Goal: Task Accomplishment & Management: Manage account settings

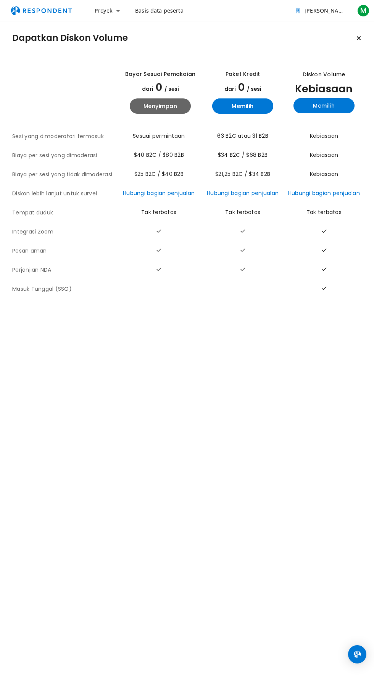
click at [363, 11] on button "M" at bounding box center [362, 11] width 15 height 14
click at [328, 11] on button "[PERSON_NAME]" at bounding box center [321, 11] width 63 height 14
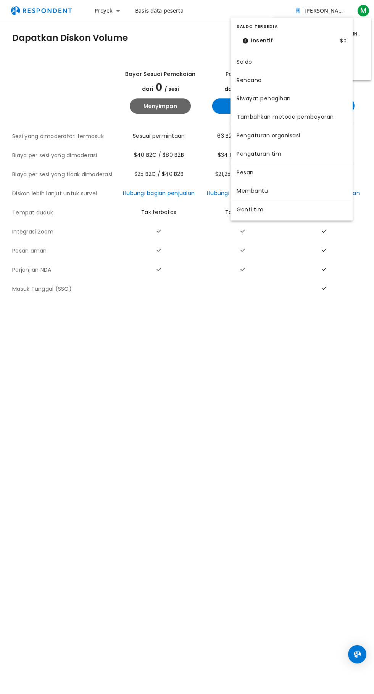
click at [107, 11] on button "Proyek" at bounding box center [106, 11] width 37 height 14
click at [137, 48] on link "Dasbor proyek" at bounding box center [137, 48] width 98 height 18
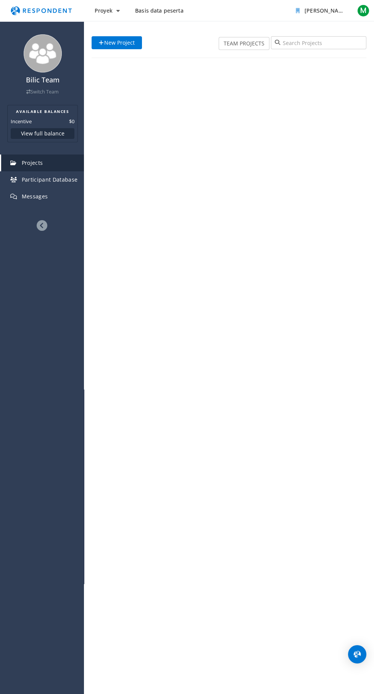
click at [187, 347] on div "Bilic Team Switch Team AVAILABLE BALANCES Incentive $0 View full balance Projec…" at bounding box center [187, 347] width 374 height 694
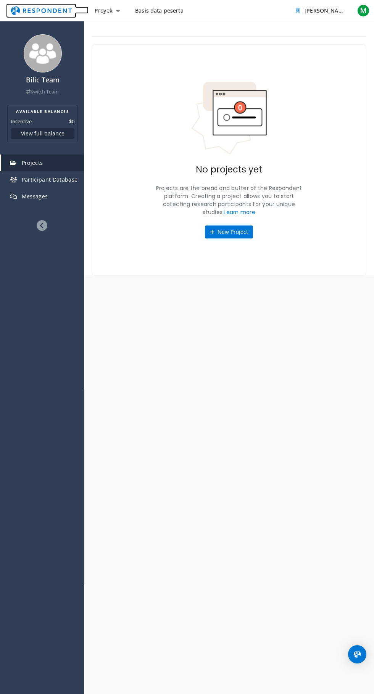
click at [6, 6] on link "Navigasi utama" at bounding box center [47, 9] width 82 height 7
click at [363, 11] on button "M" at bounding box center [362, 11] width 15 height 14
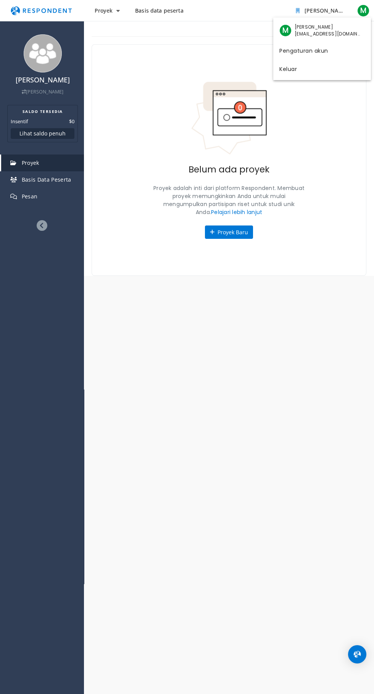
click at [42, 53] on md-backdrop at bounding box center [187, 347] width 374 height 694
click at [46, 179] on font "Basis Data Peserta" at bounding box center [47, 179] width 50 height 7
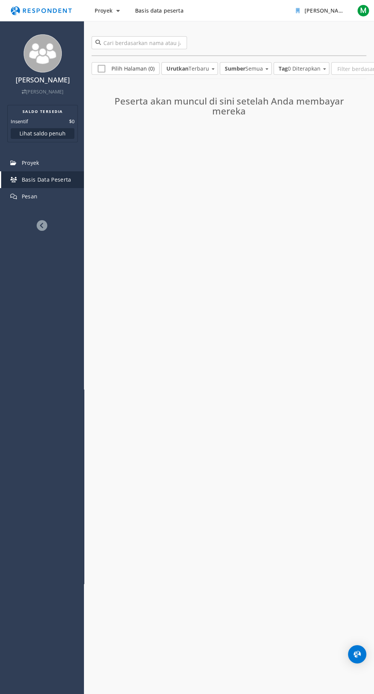
click at [328, 11] on button "[PERSON_NAME]" at bounding box center [321, 11] width 63 height 14
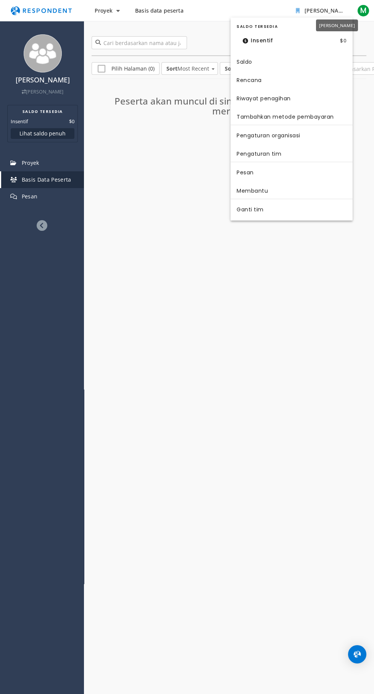
click at [363, 11] on button "M" at bounding box center [362, 11] width 15 height 14
click at [322, 49] on link "Pengaturan akun" at bounding box center [322, 49] width 98 height 18
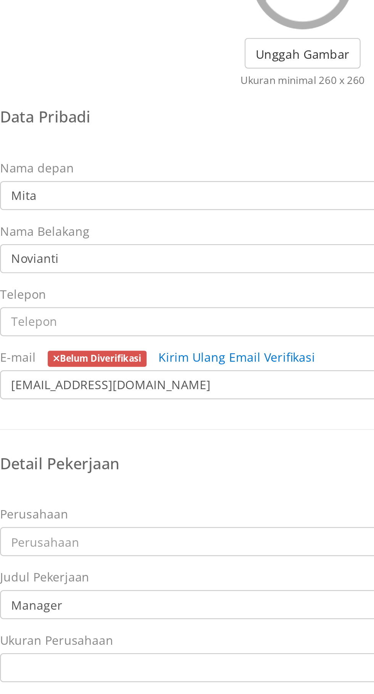
scroll to position [39, 0]
type input "9"
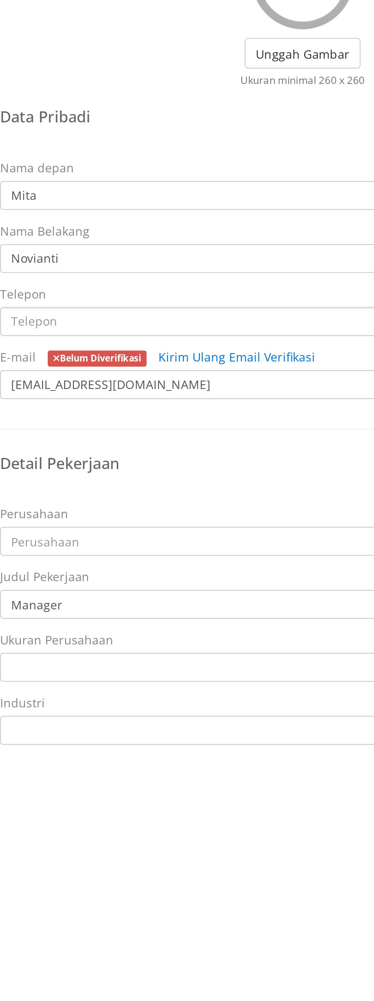
type input "[PHONE_NUMBER]"
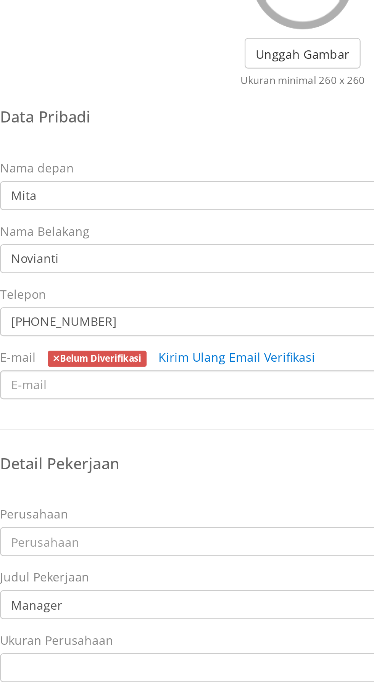
type input "m"
type input "[EMAIL_ADDRESS][DOMAIN_NAME]"
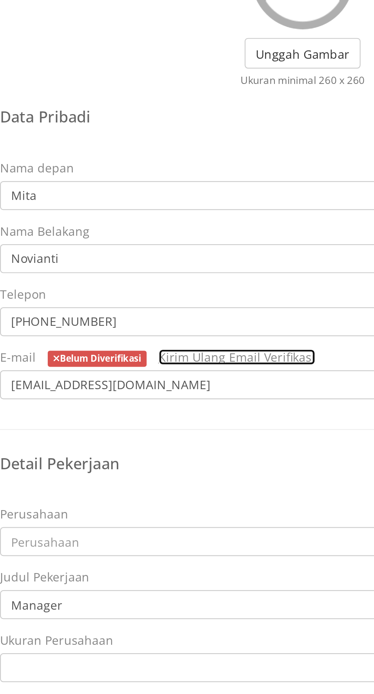
click at [164, 257] on link "Kirim Ulang Email Verifikasi" at bounding box center [199, 260] width 70 height 7
click at [138, 259] on font "Belum Diverifikasi" at bounding box center [138, 261] width 36 height 5
click at [177, 305] on h4 "Detail Pekerjaan" at bounding box center [228, 309] width 271 height 8
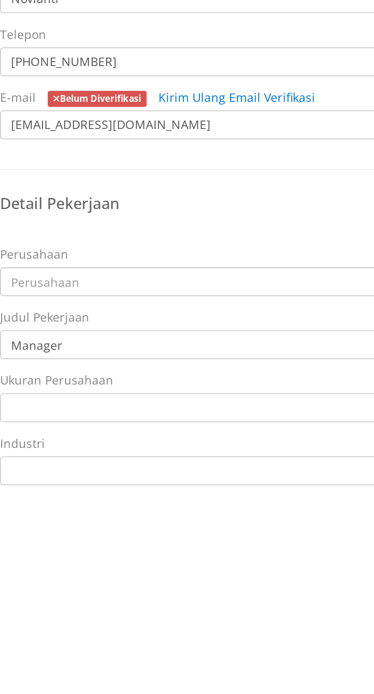
type input "Pt nabati"
click at [229, 421] on select "Maskapai penerbangan/Penerbangan Penyelesaian Sengketa Alternatif Pengobatan Al…" at bounding box center [228, 427] width 271 height 13
click at [335, 444] on button "Simpan Perubahan" at bounding box center [334, 451] width 59 height 14
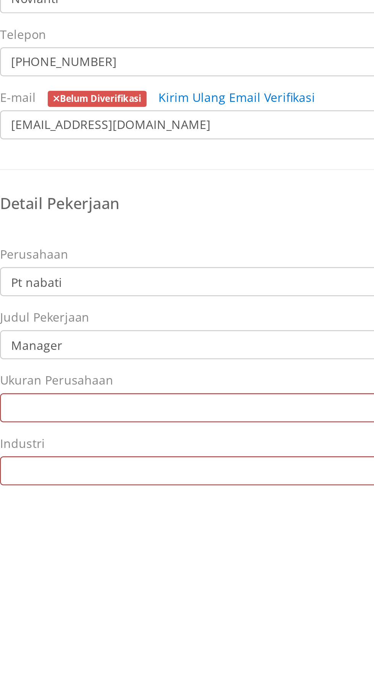
click at [363, 11] on button "M" at bounding box center [362, 11] width 15 height 14
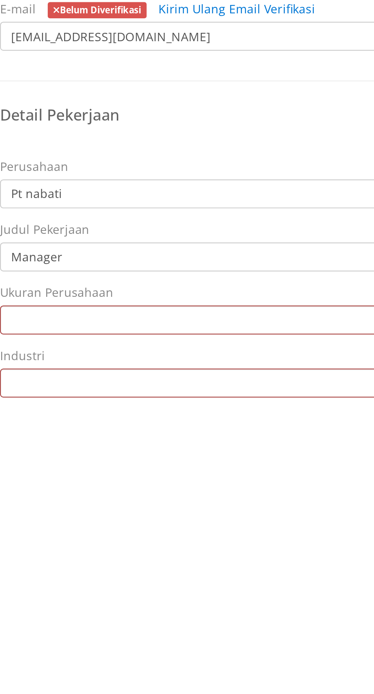
scroll to position [0, 0]
click at [328, 11] on button "[PERSON_NAME]" at bounding box center [321, 11] width 63 height 14
click at [158, 11] on link "Basis data peserta" at bounding box center [159, 11] width 61 height 14
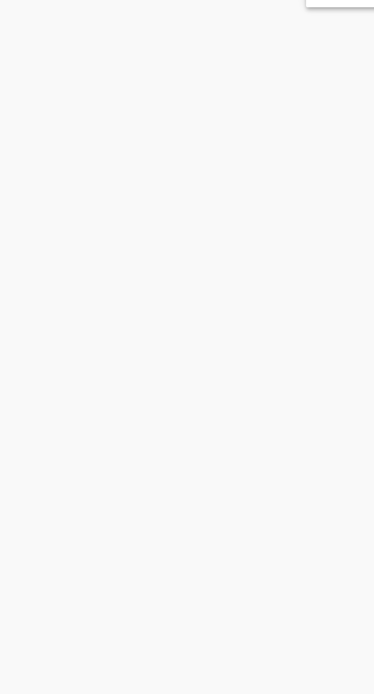
click at [363, 11] on button "M" at bounding box center [362, 11] width 15 height 14
click at [322, 49] on link "Pengaturan akun" at bounding box center [322, 49] width 98 height 18
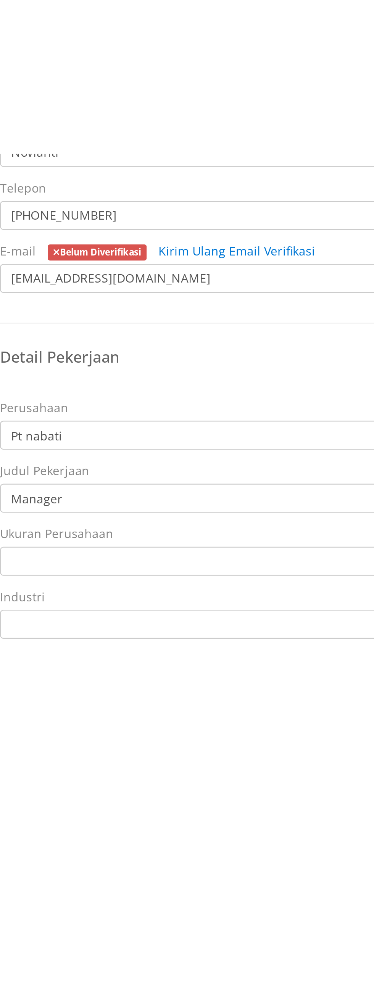
scroll to position [0, 0]
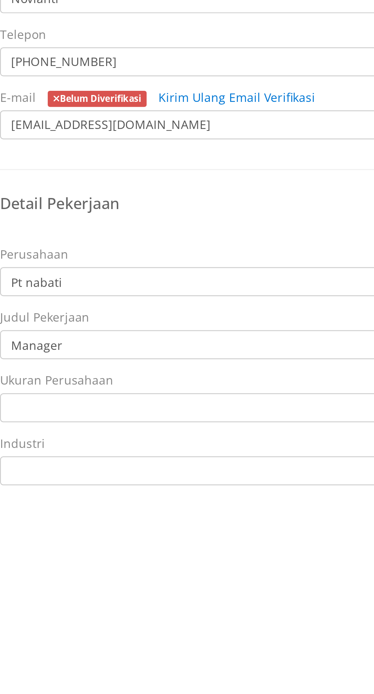
click at [228, 217] on input "Novianti" at bounding box center [228, 216] width 271 height 13
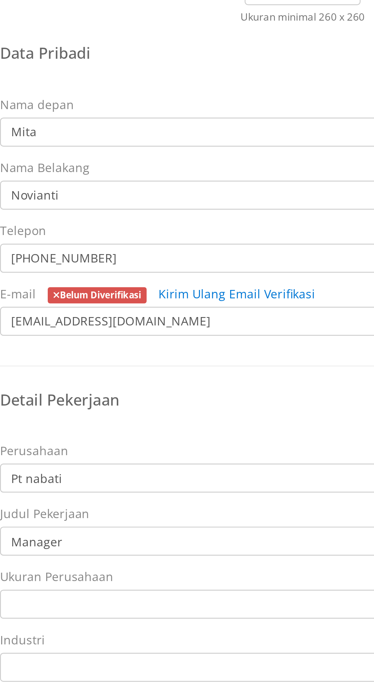
click at [228, 130] on label "Unggah Gambar" at bounding box center [229, 125] width 52 height 14
click at [0, 0] on input "Unggah Gambar" at bounding box center [0, 0] width 0 height 0
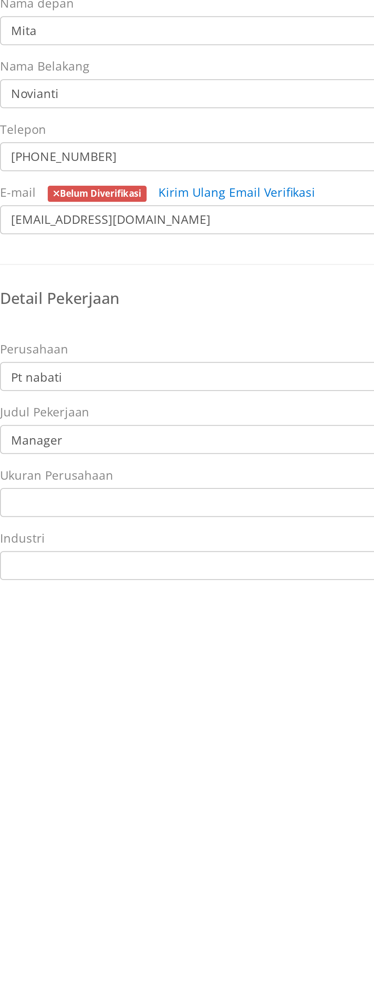
type input "0.3252"
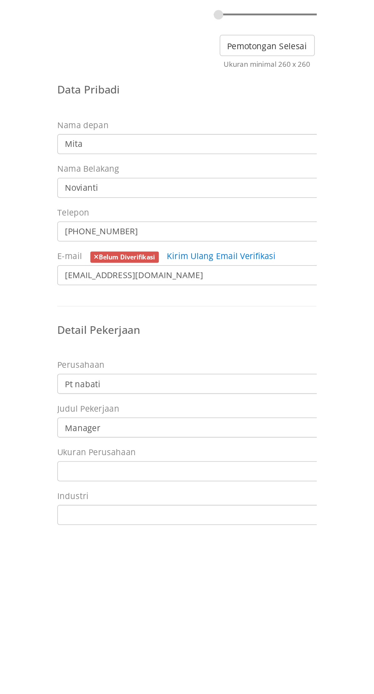
scroll to position [58, 0]
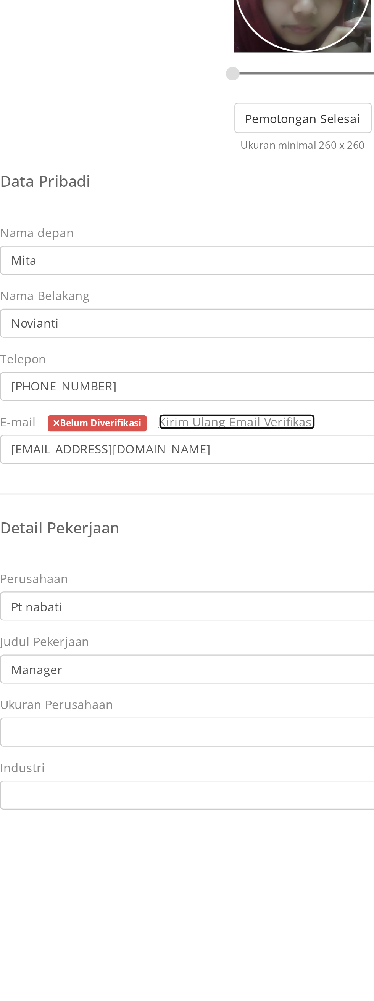
click at [164, 291] on link "Kirim Ulang Email Verifikasi" at bounding box center [199, 294] width 70 height 7
click at [335, 478] on button "Simpan Perubahan" at bounding box center [334, 485] width 59 height 14
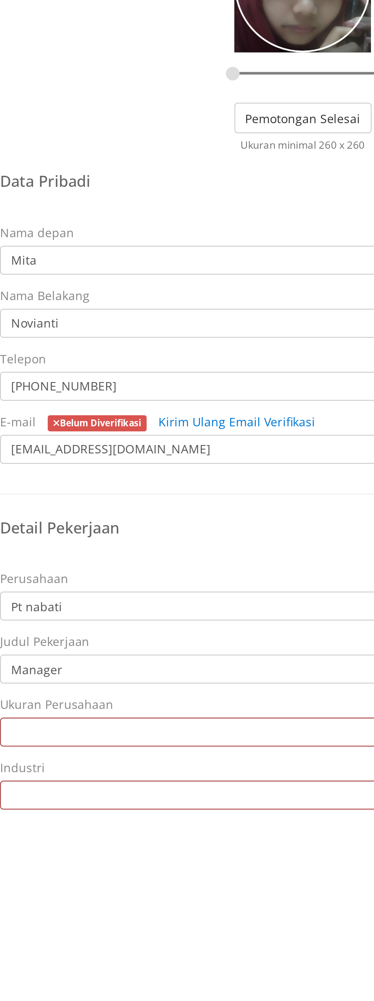
click at [335, 478] on button "Simpan Perubahan" at bounding box center [334, 485] width 59 height 14
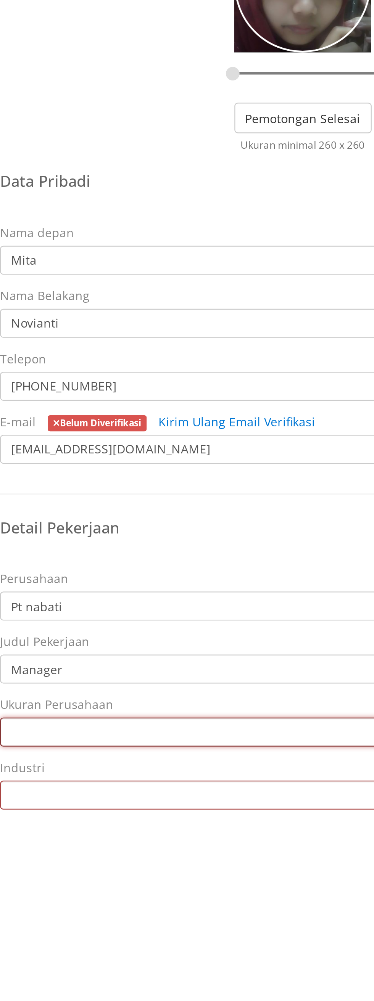
click at [229, 427] on select "Wiraswasta 1 - 10 11 - 50 51 - 200 201 - 500 501 - 1.000 1.001 - 5.000 5.001 - …" at bounding box center [228, 433] width 271 height 13
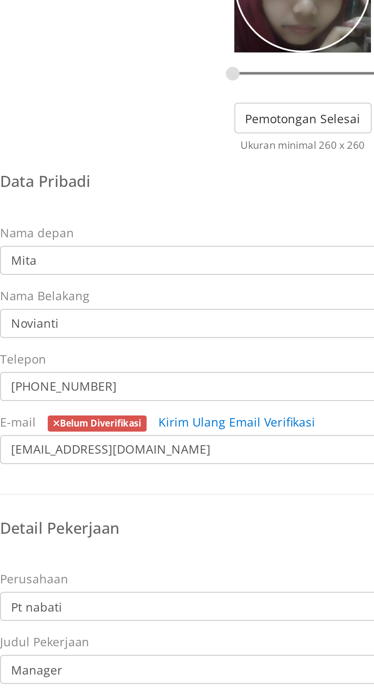
select select "string:11-50"
click at [93, 427] on select "Wiraswasta 1 - 10 11 - 50 51 - 200 201 - 500 501 - 1.000 1.001 - 5.000 5.001 - …" at bounding box center [228, 433] width 271 height 13
click at [164, 291] on link "Kirim Ulang Email Verifikasi" at bounding box center [199, 294] width 70 height 7
click at [177, 339] on h4 "Detail Pekerjaan" at bounding box center [228, 343] width 271 height 8
click at [103, 446] on font "Industri" at bounding box center [103, 449] width 20 height 7
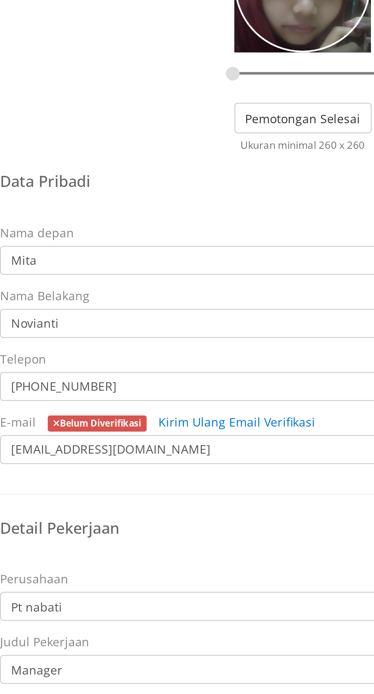
click at [103, 455] on select "Penyelesaian Sengketa Alternatif Pengobatan Alternatif Animasi Pakaian & Mode A…" at bounding box center [228, 461] width 271 height 13
click at [229, 455] on select "Penyelesaian Sengketa Alternatif Pengobatan Alternatif Animasi Pakaian & Mode A…" at bounding box center [228, 461] width 271 height 13
select select "string:Capital Markets"
click at [93, 455] on select "Penyelesaian Sengketa Alternatif Pengobatan Alternatif Animasi Pakaian & Mode A…" at bounding box center [228, 461] width 271 height 13
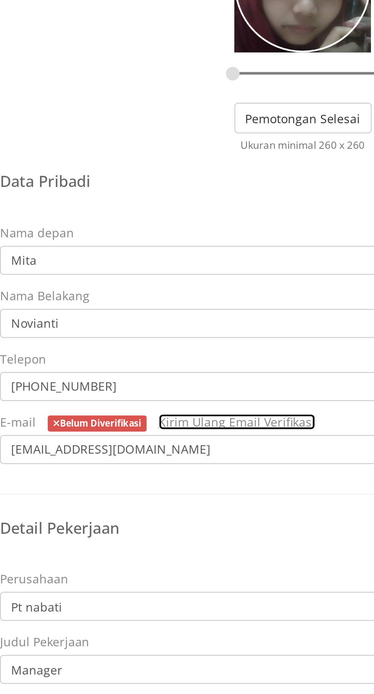
click at [164, 291] on link "Kirim Ulang Email Verifikasi" at bounding box center [199, 294] width 70 height 7
click at [113, 393] on font "Judul Pekerjaan" at bounding box center [113, 392] width 40 height 7
click at [335, 485] on button "Simpan Perubahan" at bounding box center [334, 485] width 59 height 14
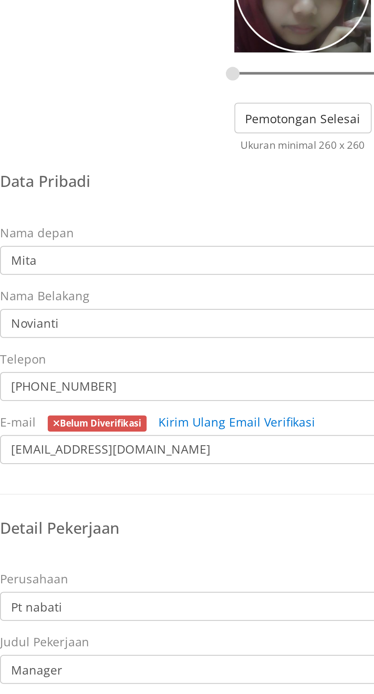
scroll to position [15, 0]
click at [164, 291] on link "Kirim Ulang Email Verifikasi" at bounding box center [199, 294] width 70 height 7
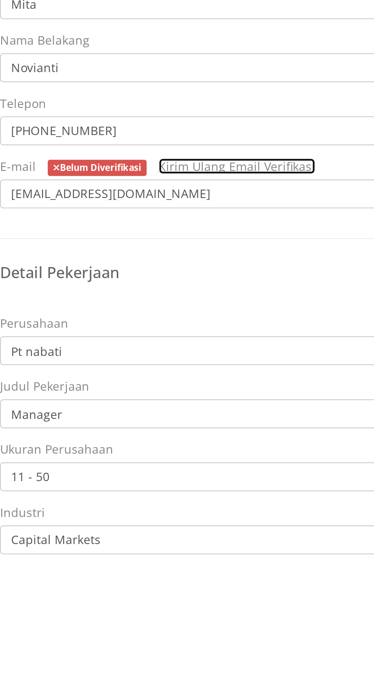
click at [164, 291] on link "Kirim Ulang Email Verifikasi" at bounding box center [199, 294] width 70 height 7
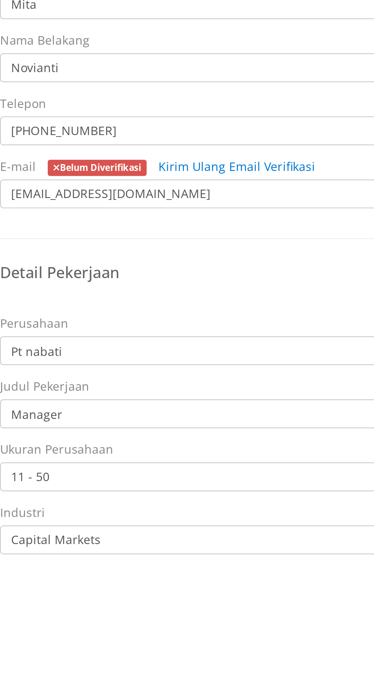
click at [138, 295] on font "Belum Diverifikasi" at bounding box center [138, 295] width 36 height 5
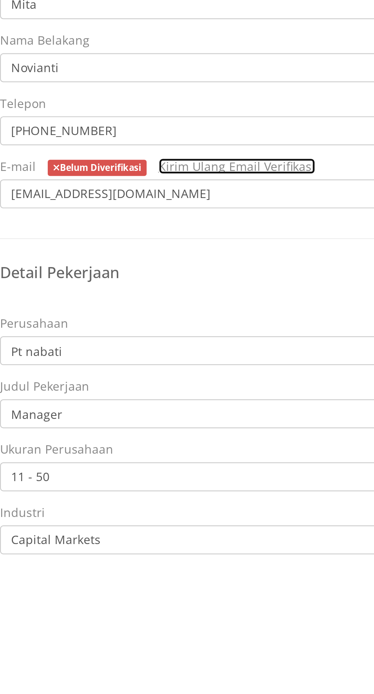
click at [164, 291] on link "Kirim Ulang Email Verifikasi" at bounding box center [199, 294] width 70 height 7
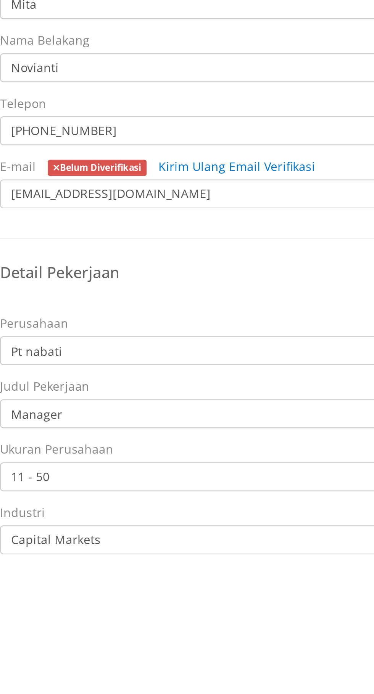
click at [138, 295] on font "Belum Diverifikasi" at bounding box center [138, 295] width 36 height 5
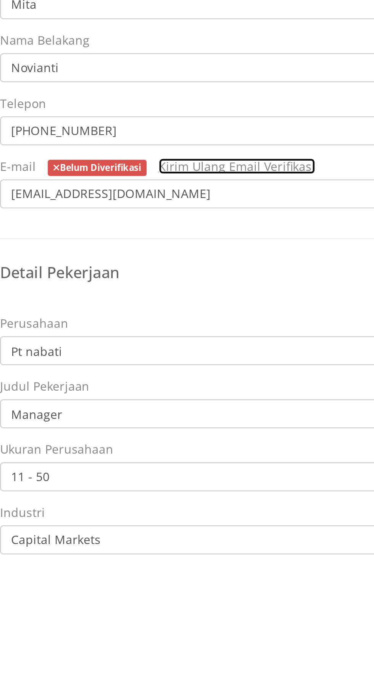
click at [164, 291] on link "Kirim Ulang Email Verifikasi" at bounding box center [199, 294] width 70 height 7
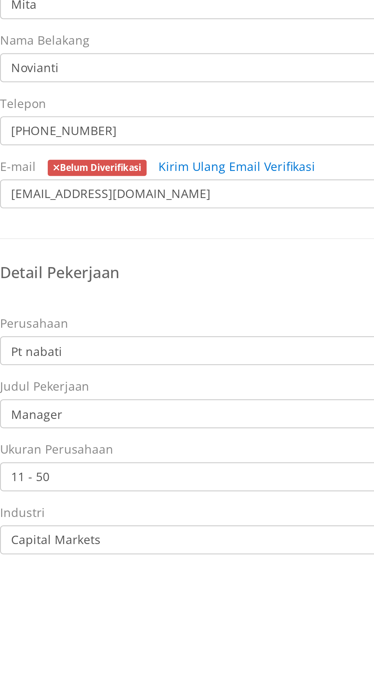
click at [138, 295] on font "Belum Diverifikasi" at bounding box center [138, 295] width 36 height 5
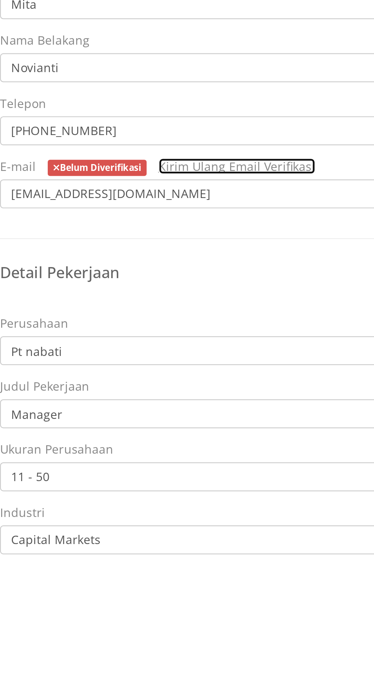
click at [164, 291] on link "Kirim Ulang Email Verifikasi" at bounding box center [199, 294] width 70 height 7
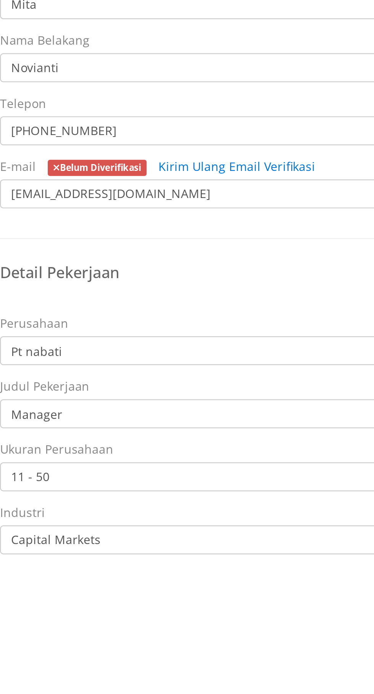
click at [138, 295] on font "Belum Diverifikasi" at bounding box center [138, 295] width 36 height 5
click at [335, 485] on button "Simpan Perubahan" at bounding box center [334, 485] width 59 height 14
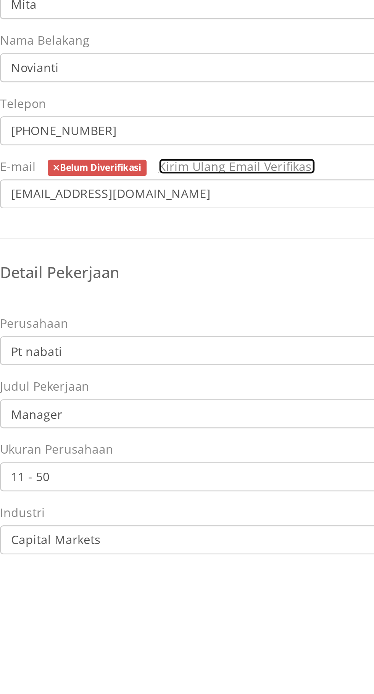
click at [164, 291] on link "Kirim Ulang Email Verifikasi" at bounding box center [199, 294] width 70 height 7
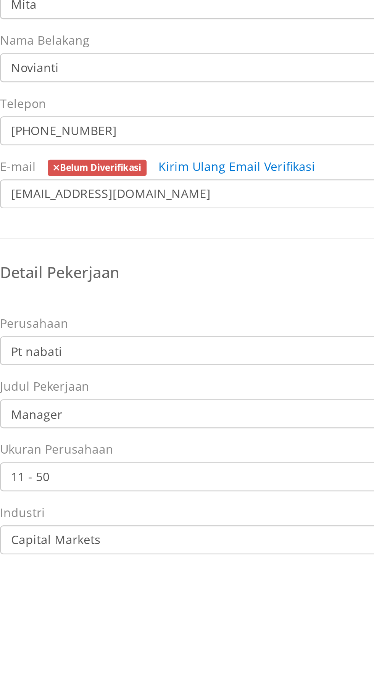
click at [138, 295] on font "Belum Diverifikasi" at bounding box center [138, 295] width 36 height 5
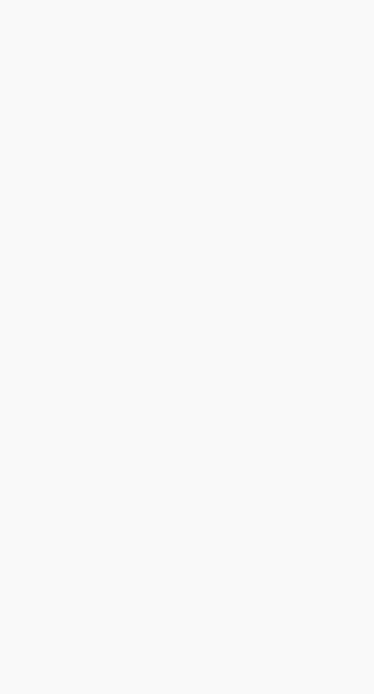
scroll to position [0, 27]
click at [158, 11] on link "Basis data peserta" at bounding box center [159, 11] width 61 height 14
click at [363, 11] on button "M" at bounding box center [362, 11] width 15 height 14
click at [322, 49] on link "Pengaturan akun" at bounding box center [322, 49] width 98 height 18
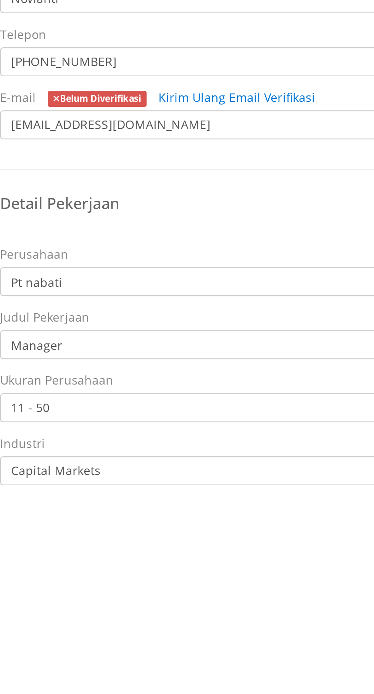
scroll to position [0, 0]
click at [164, 257] on link "Kirim Ulang Email Verifikasi" at bounding box center [199, 260] width 70 height 7
click at [138, 261] on font "Belum Diverifikasi" at bounding box center [138, 261] width 36 height 5
